Goal: Task Accomplishment & Management: Manage account settings

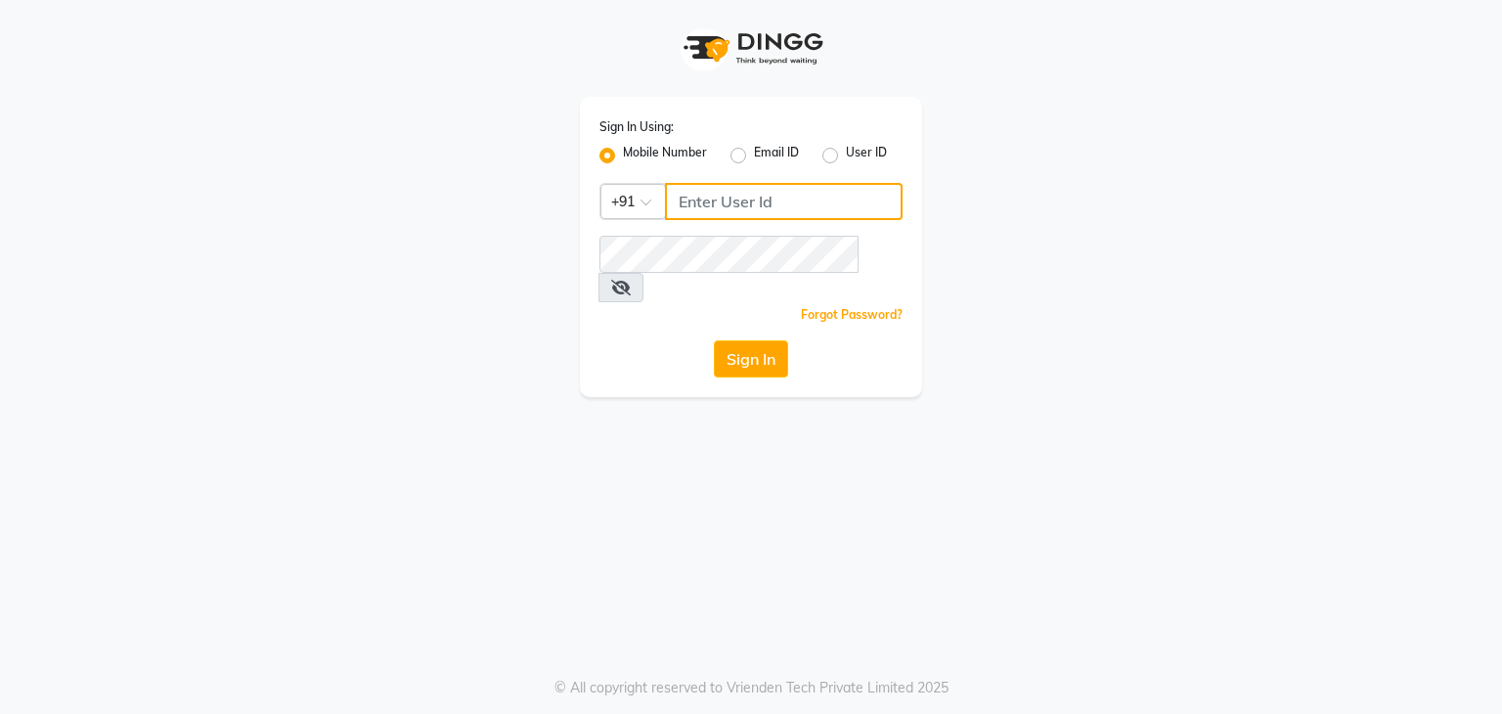
click at [720, 203] on input "Username" at bounding box center [784, 201] width 238 height 37
type input "7026622888"
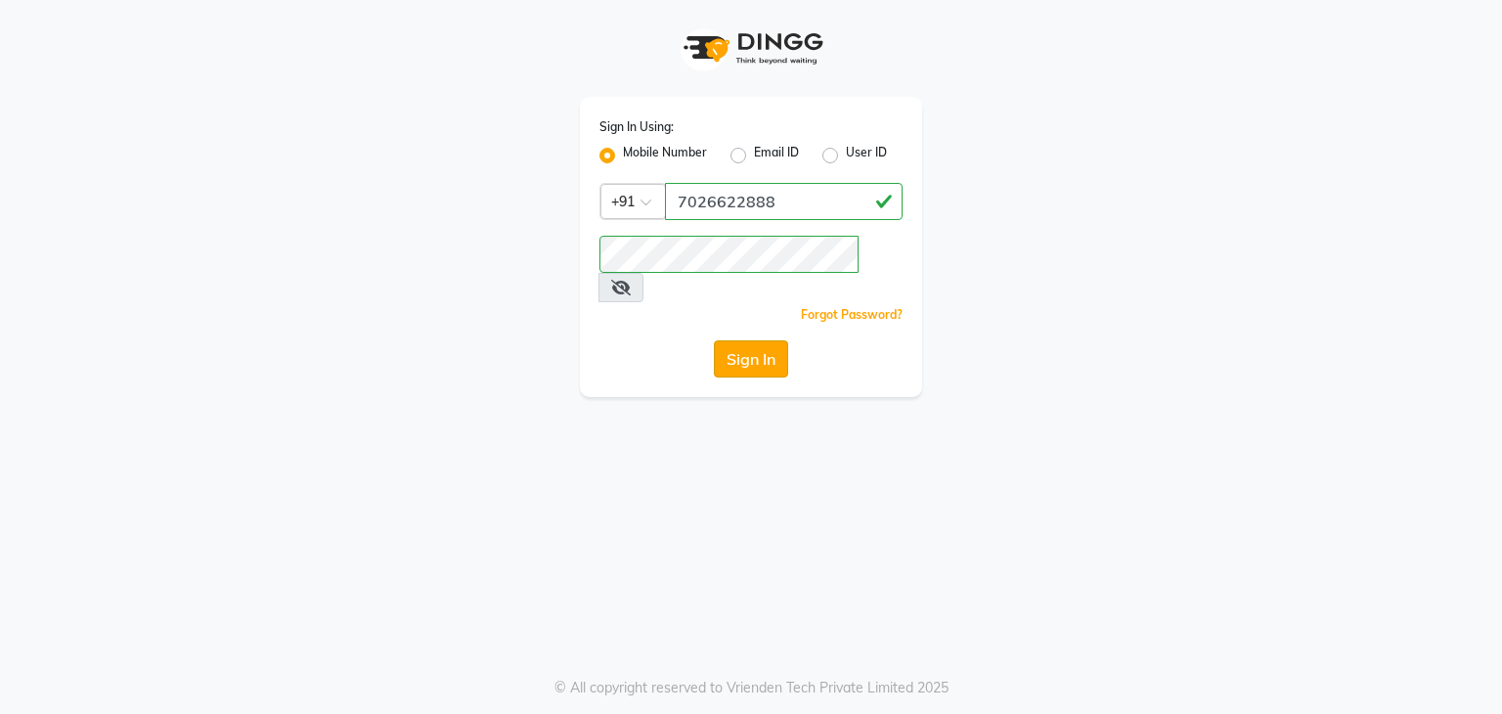
click at [755, 340] on button "Sign In" at bounding box center [751, 358] width 74 height 37
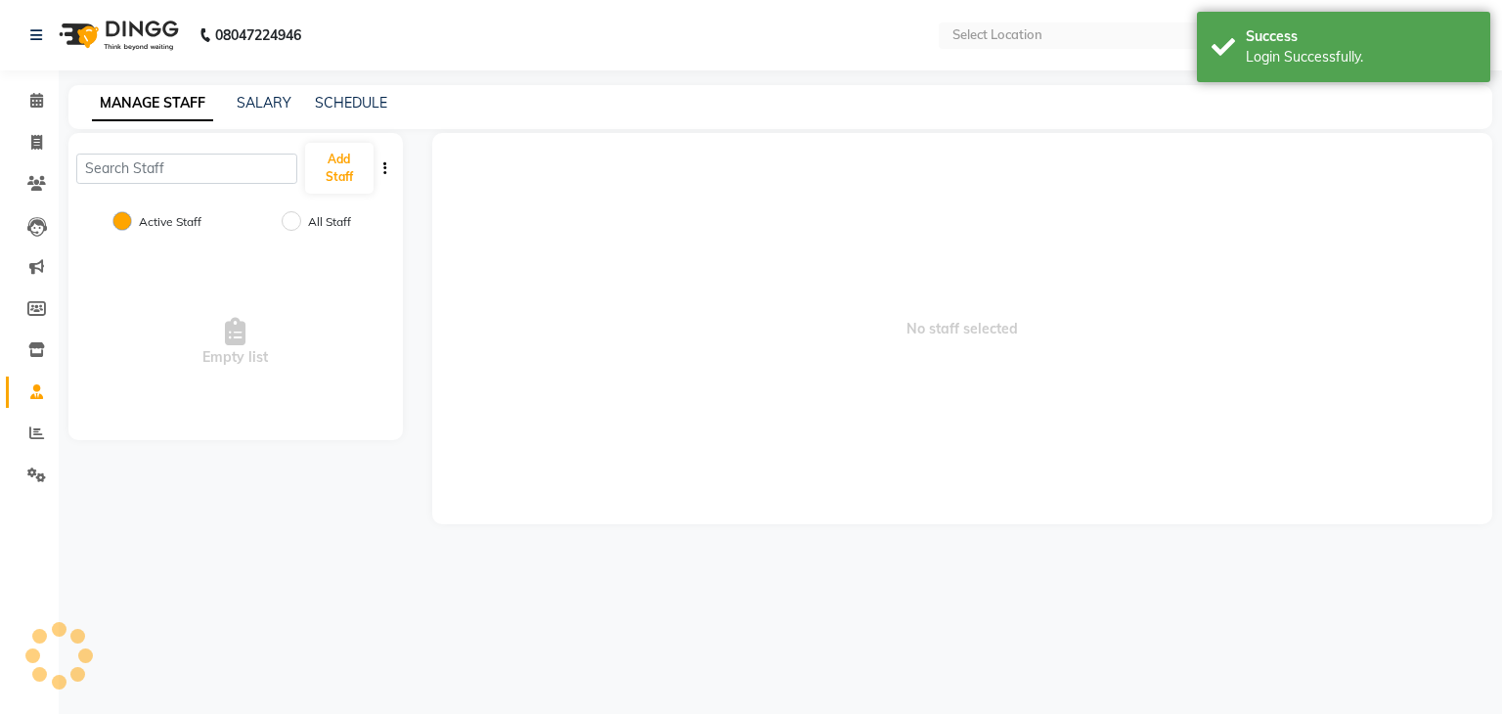
select select "en"
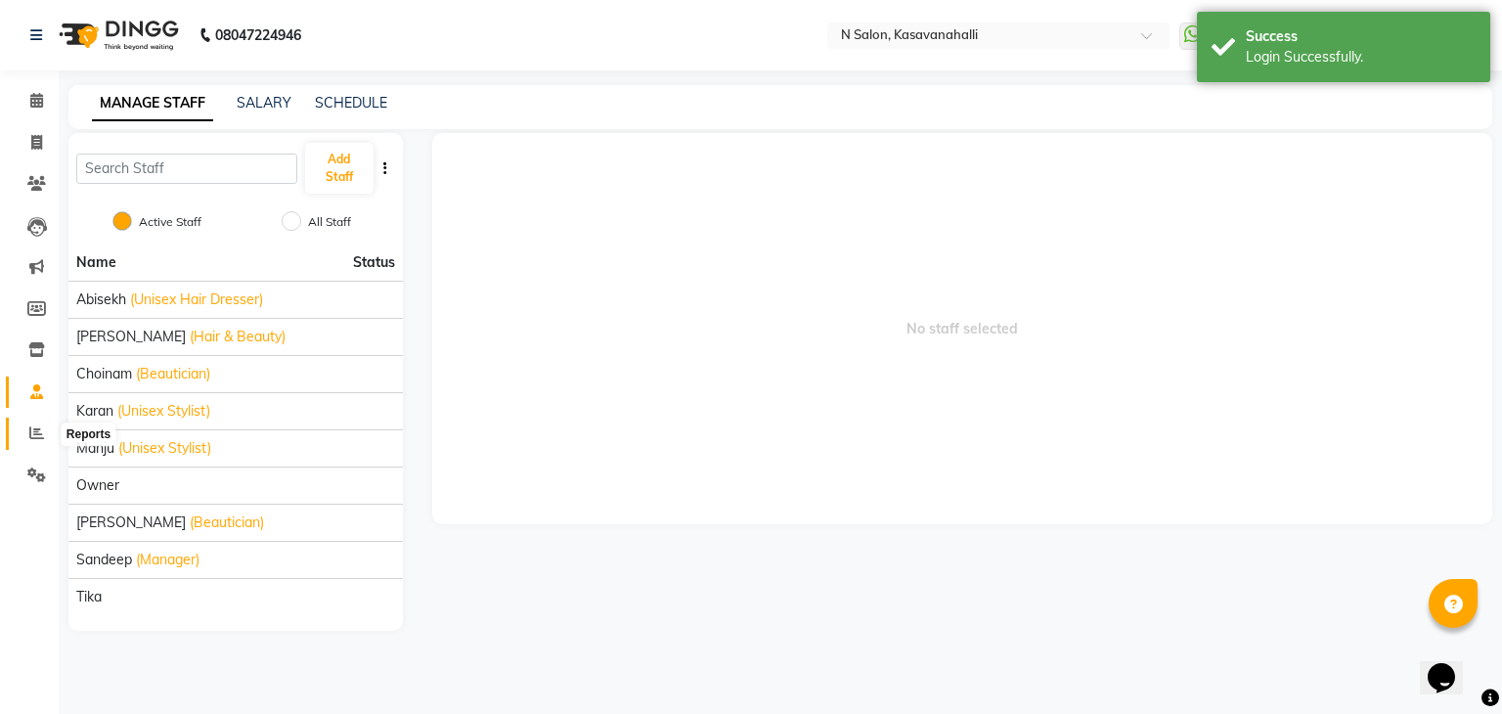
click at [29, 427] on icon at bounding box center [36, 432] width 15 height 15
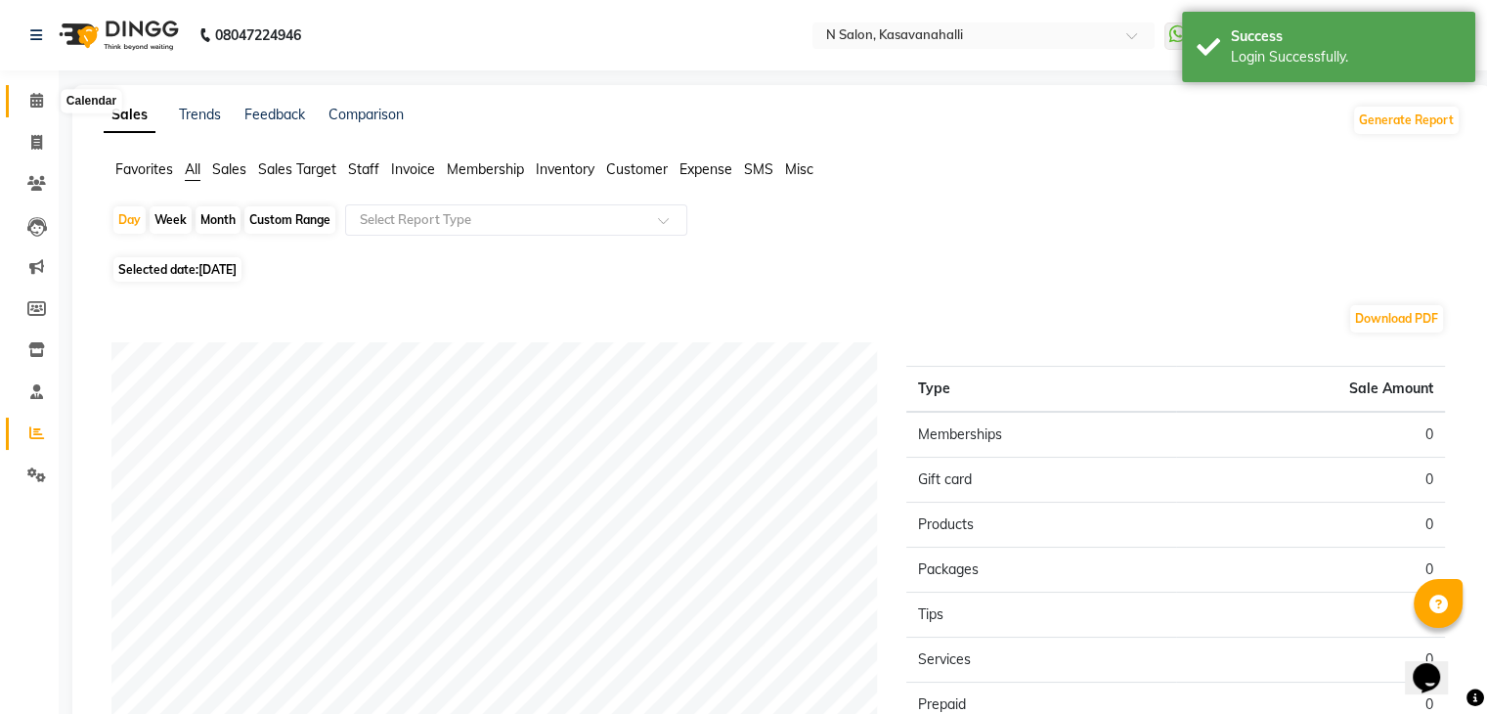
click at [31, 110] on span at bounding box center [37, 101] width 34 height 22
